Goal: Register for event/course

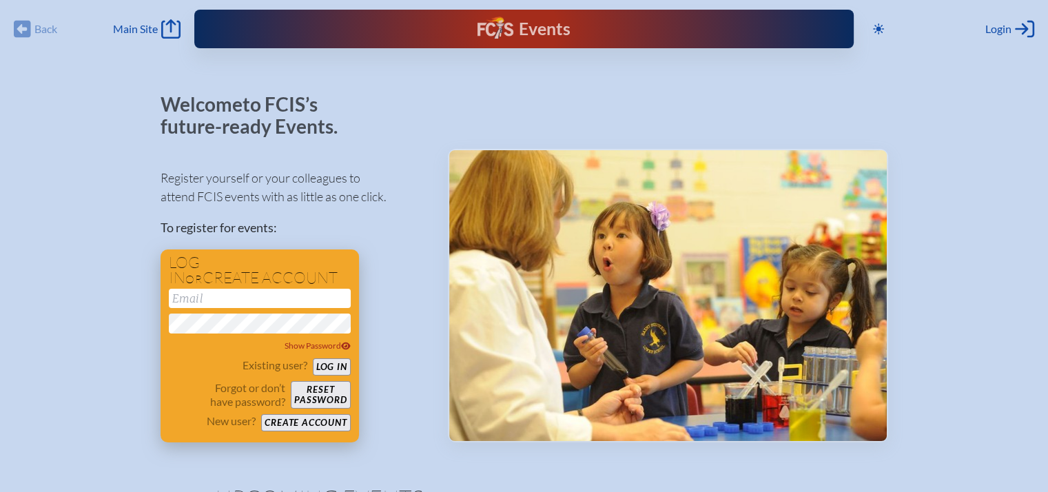
type input "[EMAIL_ADDRESS][DOMAIN_NAME]"
click at [342, 367] on button "Log in" at bounding box center [332, 366] width 38 height 17
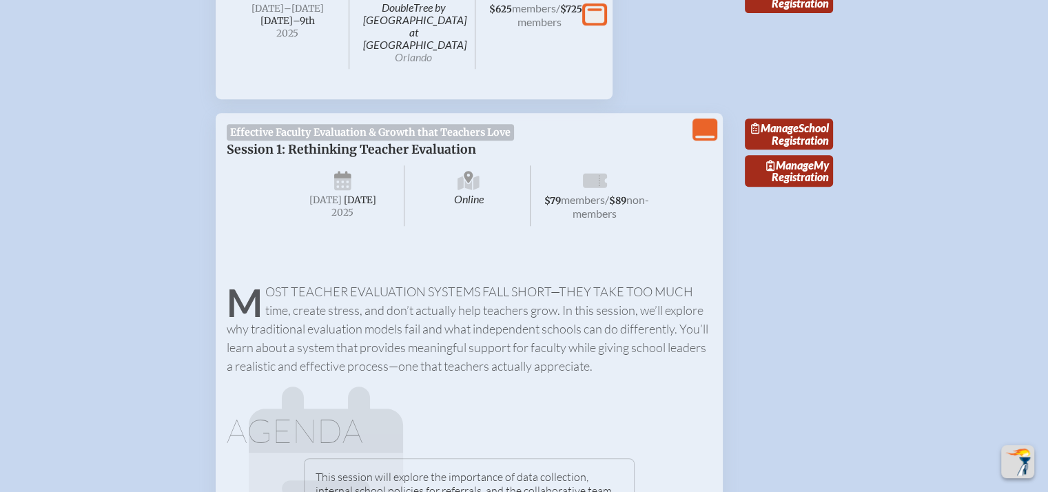
scroll to position [659, 0]
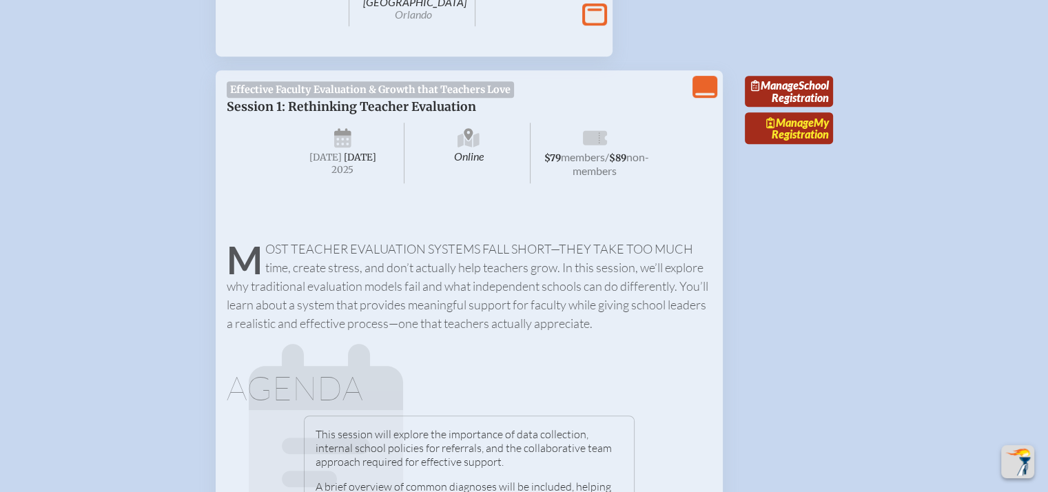
click at [803, 139] on link "Manage My Registration" at bounding box center [789, 128] width 88 height 32
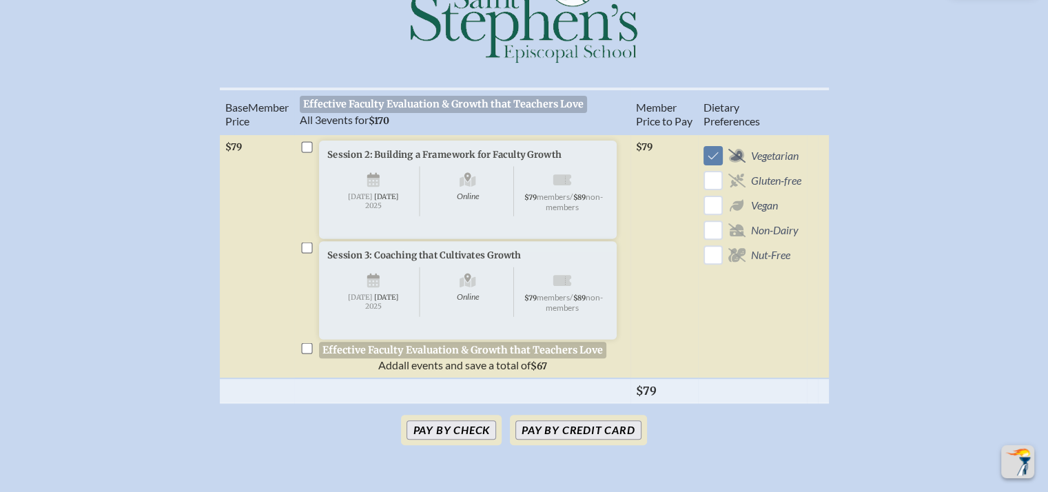
scroll to position [456, 0]
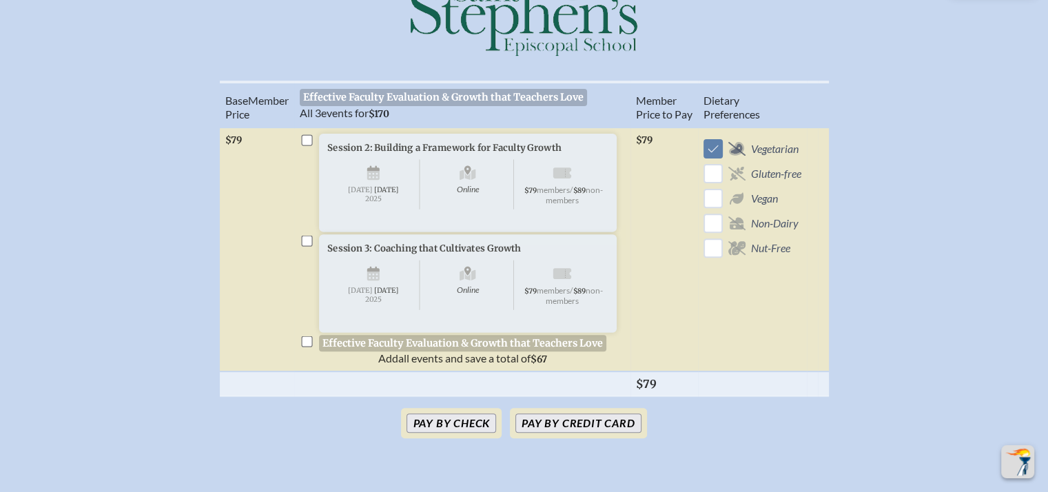
click at [299, 141] on td "Session 1: Rethinking Teacher Evaluation Online Tuesday , September 16th , 2025…" at bounding box center [462, 249] width 336 height 244
click at [306, 143] on input "checkbox" at bounding box center [306, 139] width 11 height 11
checkbox input "true"
click at [306, 246] on input "checkbox" at bounding box center [306, 240] width 11 height 11
checkbox input "true"
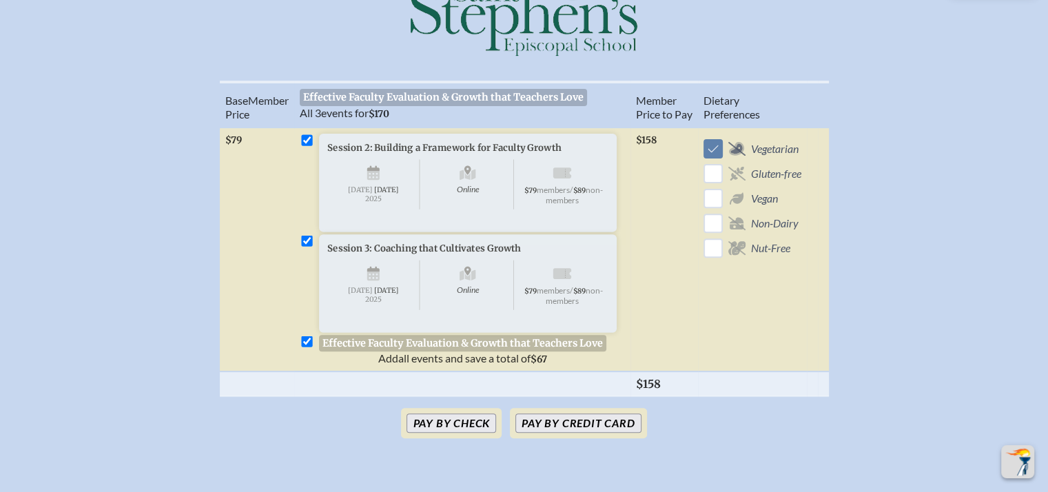
checkbox input "true"
click at [592, 434] on button "Pay by Credit Card" at bounding box center [577, 424] width 125 height 19
